Goal: Task Accomplishment & Management: Manage account settings

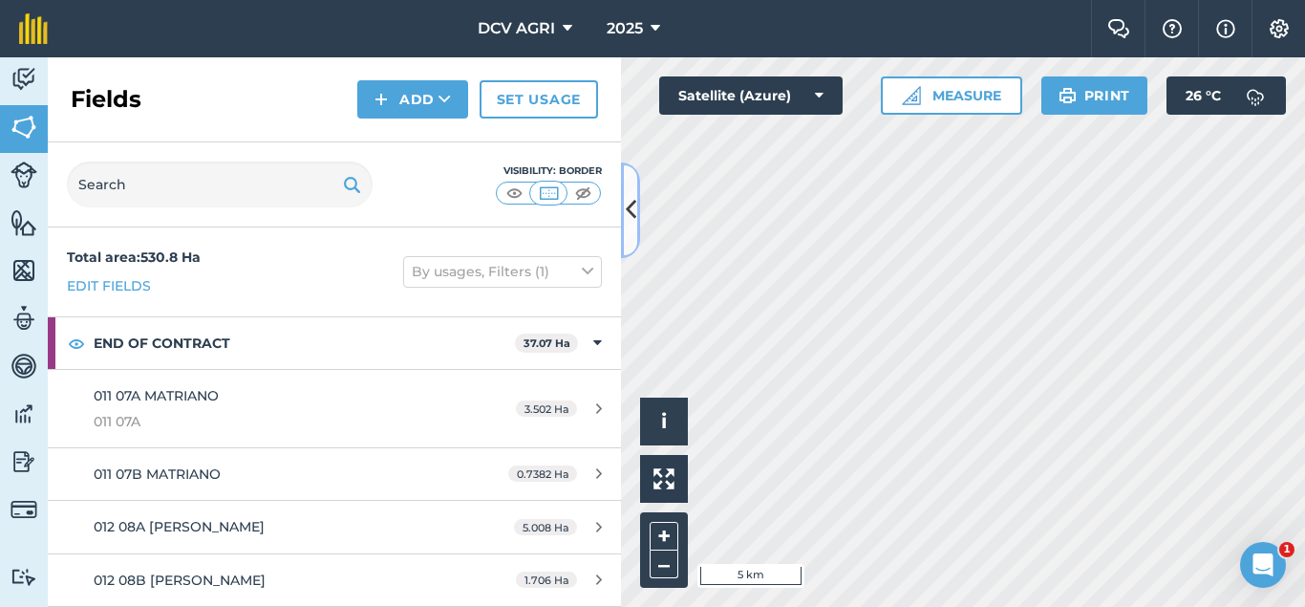
click at [635, 214] on icon at bounding box center [631, 209] width 11 height 33
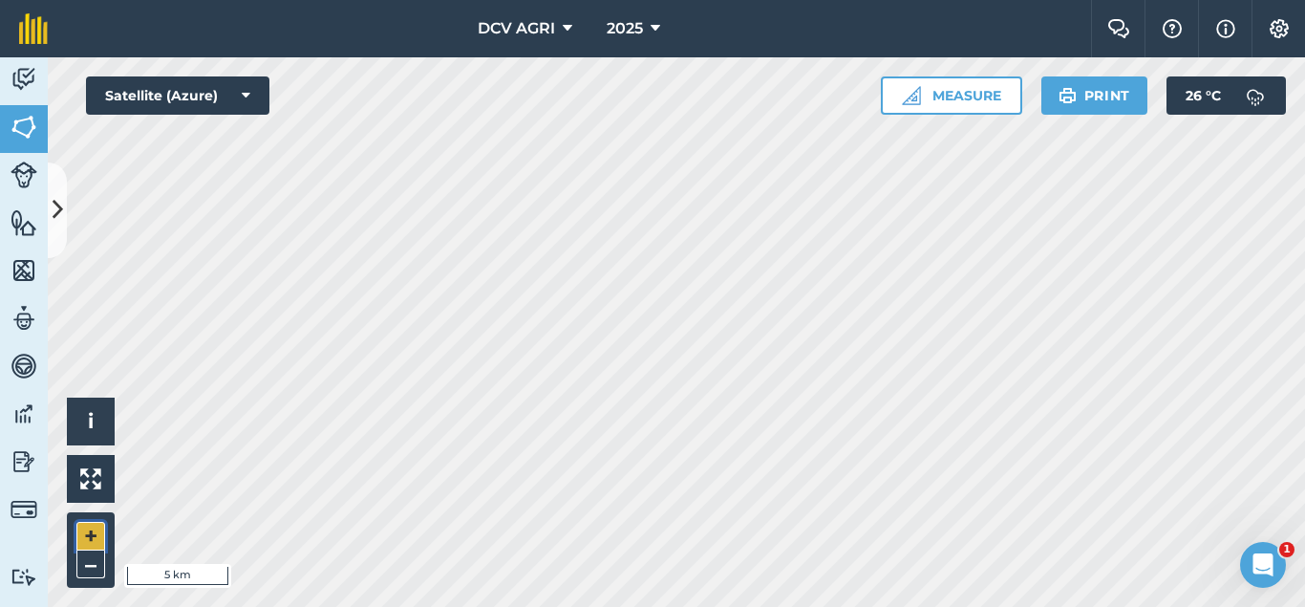
click at [78, 541] on button "+" at bounding box center [90, 536] width 29 height 29
click at [83, 538] on button "+" at bounding box center [90, 536] width 29 height 29
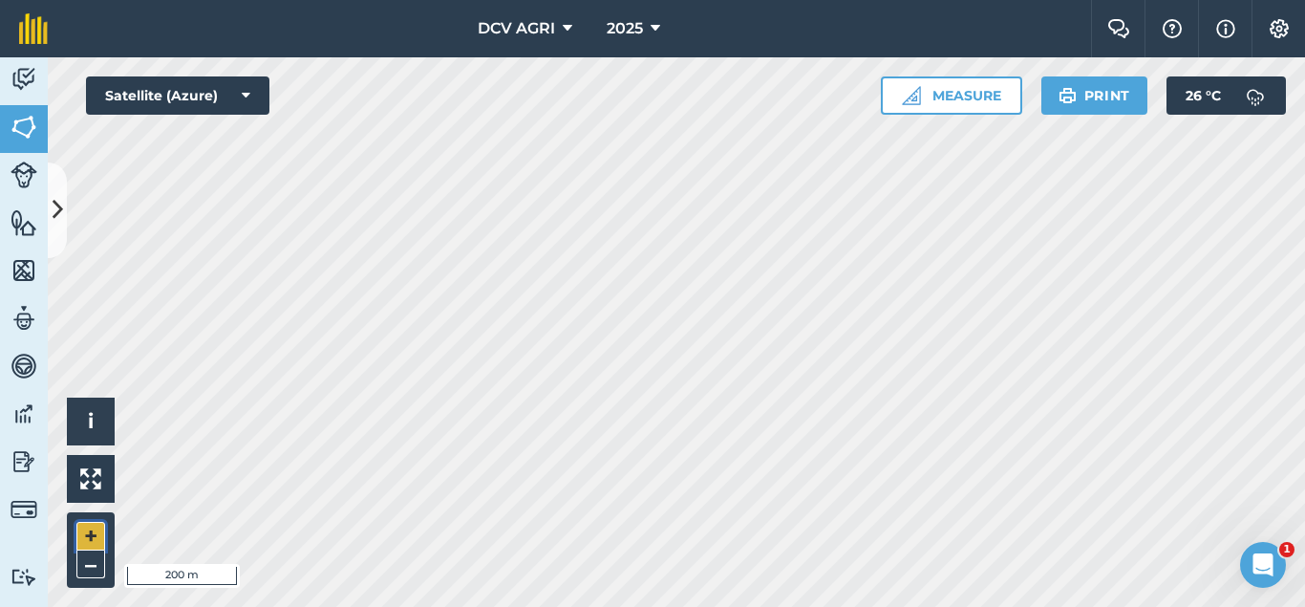
click at [95, 538] on button "+" at bounding box center [90, 536] width 29 height 29
click at [96, 527] on button "+" at bounding box center [90, 536] width 29 height 29
click at [103, 568] on button "–" at bounding box center [90, 564] width 29 height 28
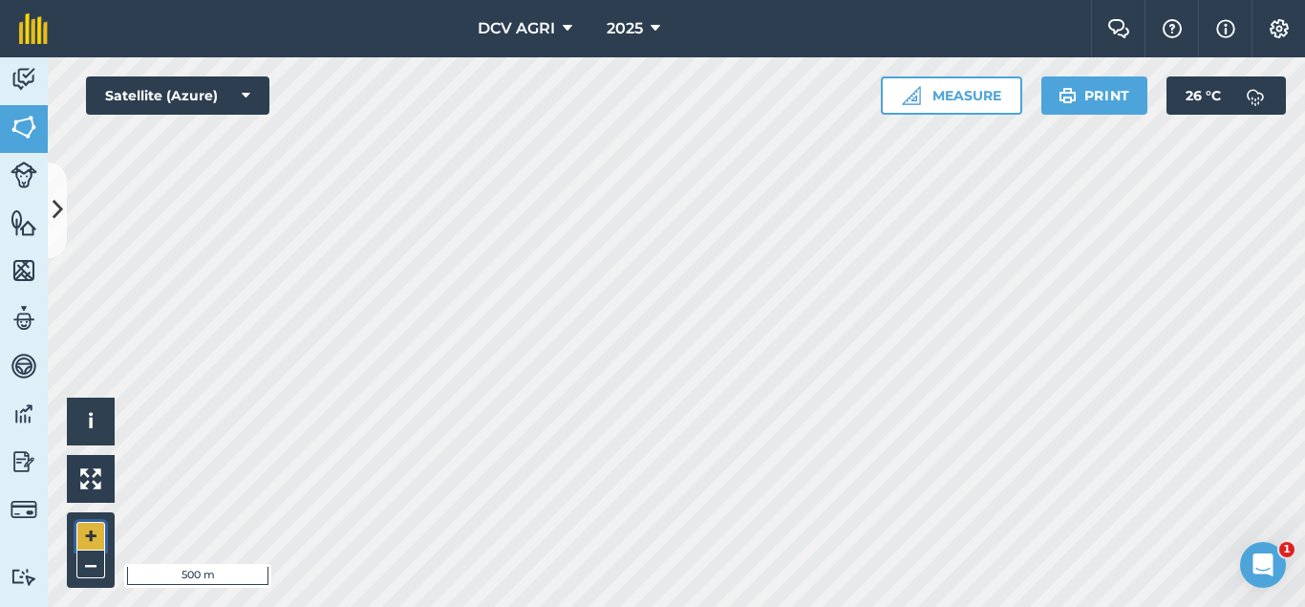
click at [89, 522] on button "+" at bounding box center [90, 536] width 29 height 29
drag, startPoint x: 95, startPoint y: 520, endPoint x: 90, endPoint y: 535, distance: 16.0
click at [90, 535] on div "+ –" at bounding box center [91, 549] width 48 height 75
click at [90, 535] on button "+" at bounding box center [90, 536] width 29 height 29
click at [90, 568] on button "–" at bounding box center [90, 564] width 29 height 28
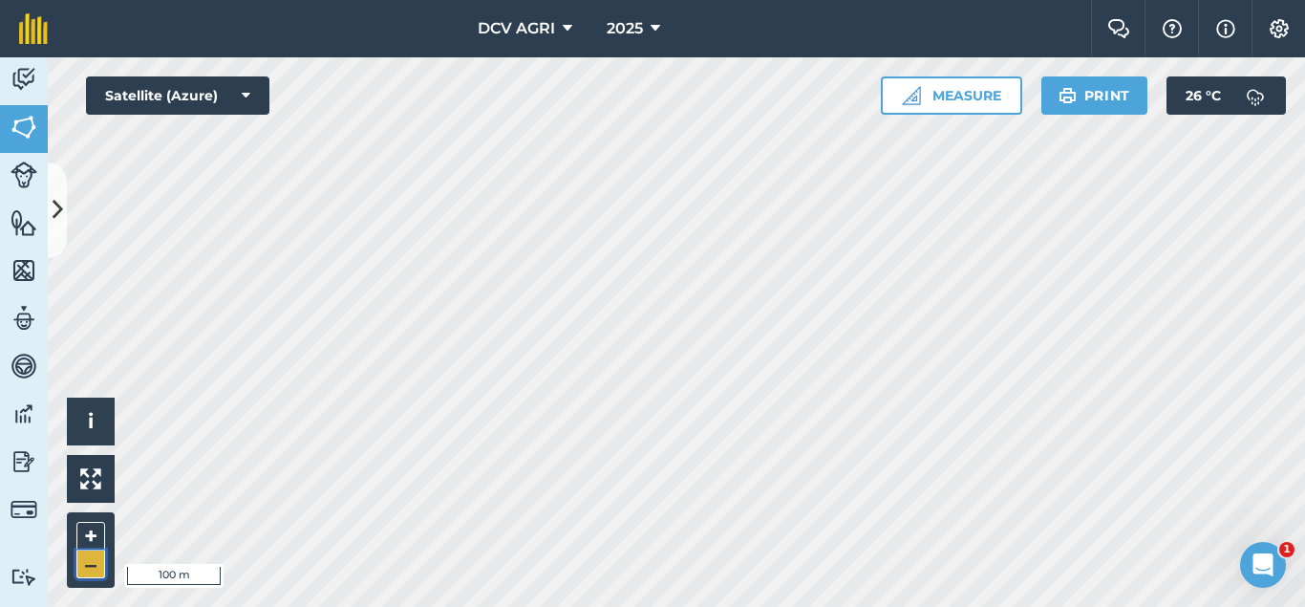
click at [90, 568] on button "–" at bounding box center [90, 564] width 29 height 28
click at [85, 536] on button "+" at bounding box center [90, 536] width 29 height 29
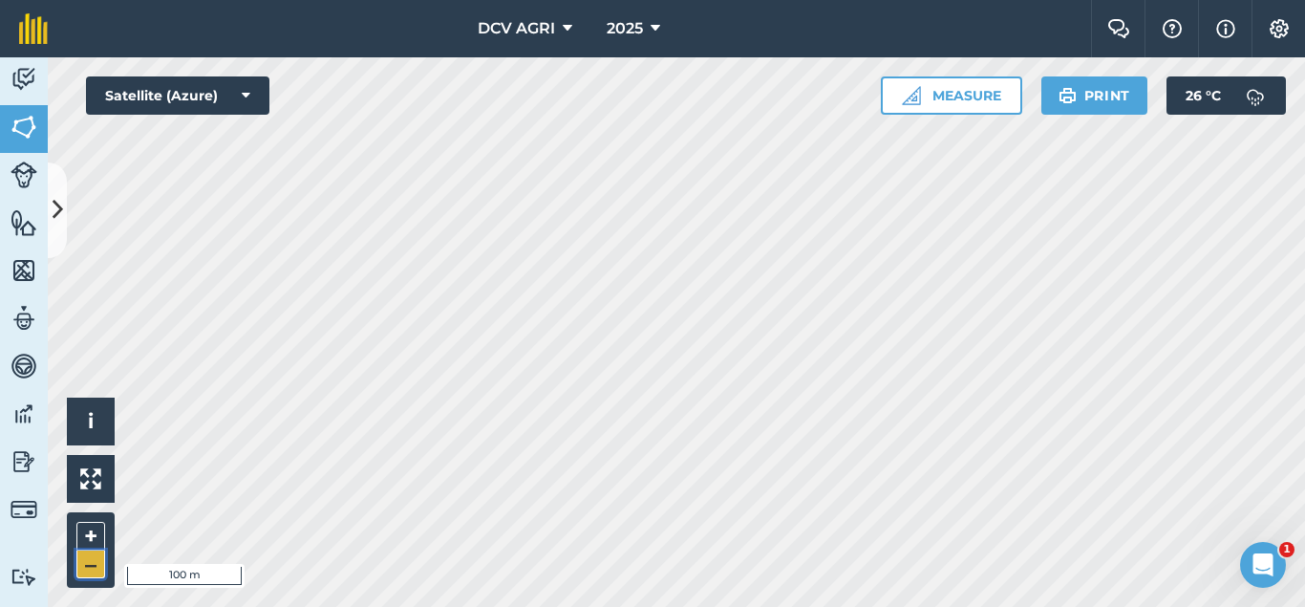
click at [91, 563] on button "–" at bounding box center [90, 564] width 29 height 28
click at [80, 544] on button "+" at bounding box center [90, 536] width 29 height 29
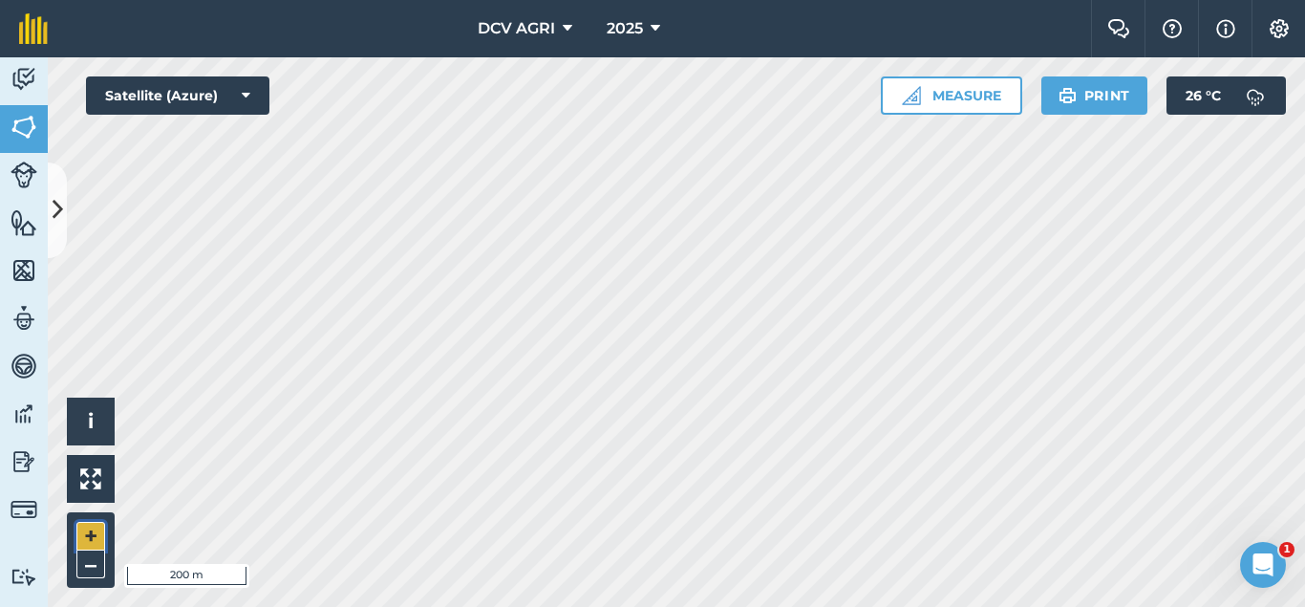
click at [95, 538] on button "+" at bounding box center [90, 536] width 29 height 29
